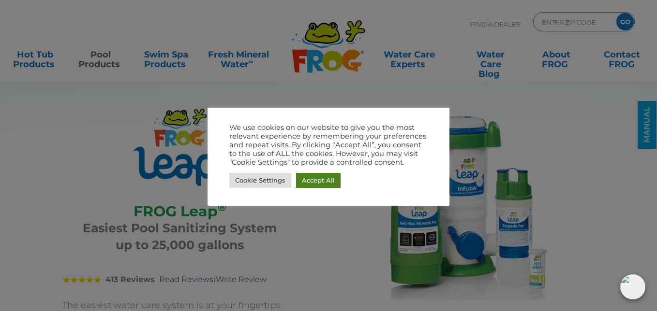
click at [328, 181] on link "Accept All" at bounding box center [318, 180] width 44 height 15
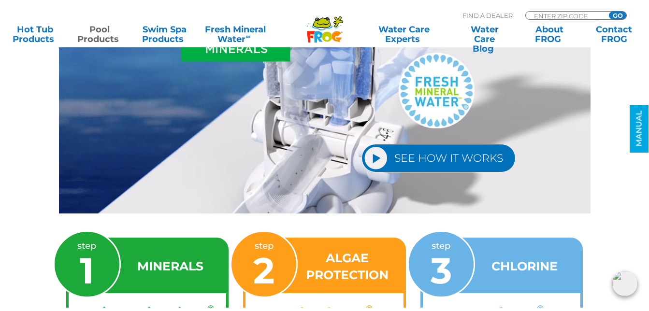
scroll to position [1296, 0]
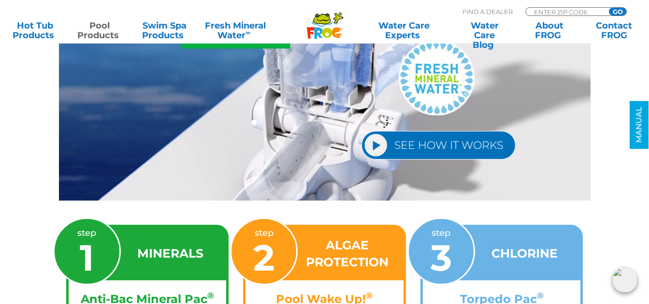
click at [253, 119] on img at bounding box center [325, 52] width 532 height 297
click at [464, 131] on link "SEE HOW IT WORKS" at bounding box center [439, 145] width 154 height 29
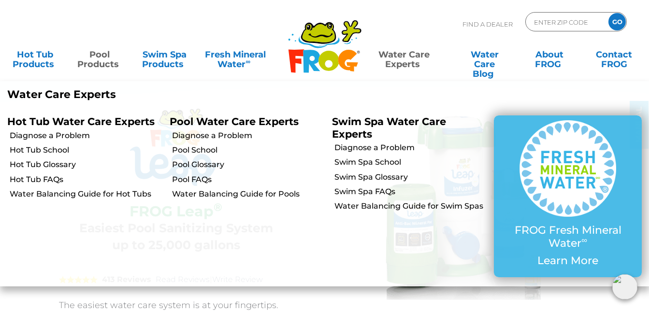
scroll to position [19, 0]
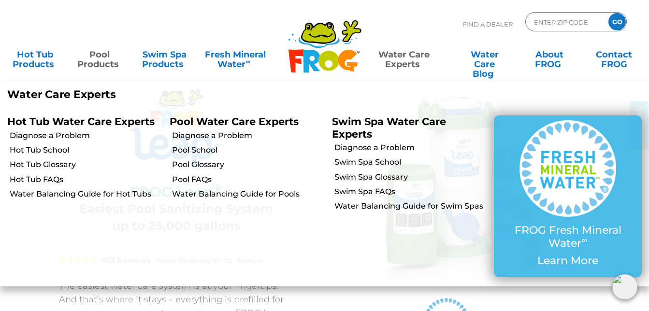
click at [525, 83] on li "Water Care Experts" at bounding box center [324, 94] width 649 height 27
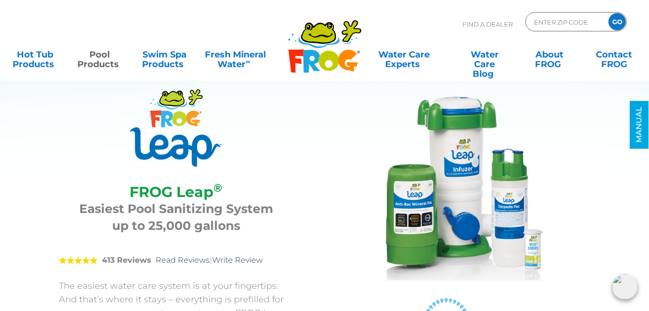
click at [425, 20] on div "Find A Dealer ENTER ZIP CODE GO" at bounding box center [325, 28] width 630 height 33
